Goal: Information Seeking & Learning: Learn about a topic

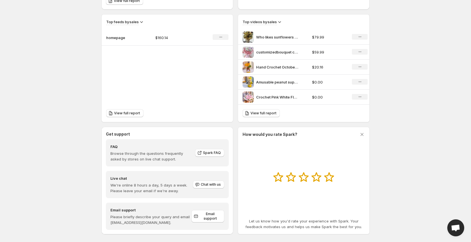
scroll to position [188, 0]
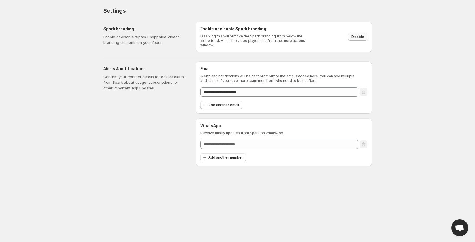
click at [352, 36] on span "Disable" at bounding box center [357, 36] width 13 height 5
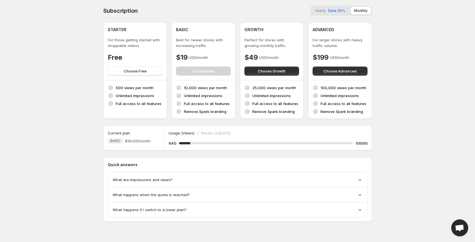
click at [251, 181] on div "What are impressions and views?" at bounding box center [237, 180] width 250 height 6
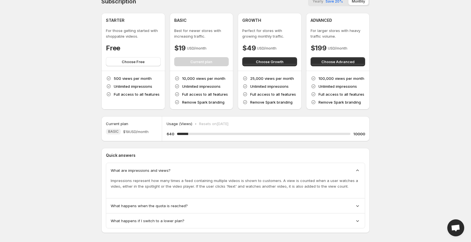
scroll to position [17, 0]
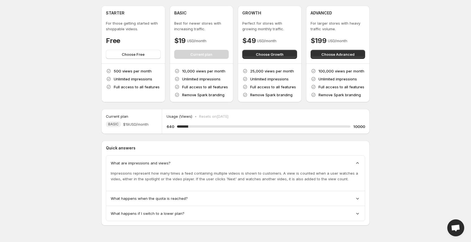
click at [246, 195] on div "What happens when the quota is reached?" at bounding box center [236, 198] width 250 height 6
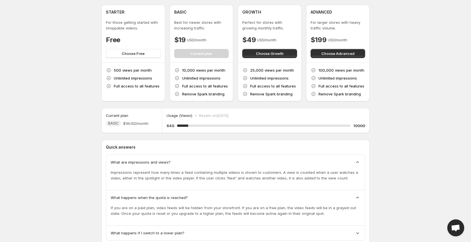
scroll to position [37, 0]
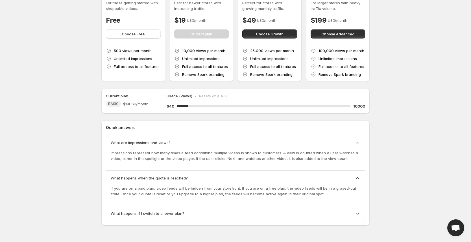
click at [243, 211] on div "What happens if I switch to a lower plan?" at bounding box center [236, 213] width 250 height 6
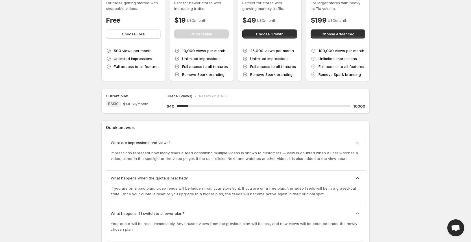
scroll to position [57, 0]
